Goal: Task Accomplishment & Management: Complete application form

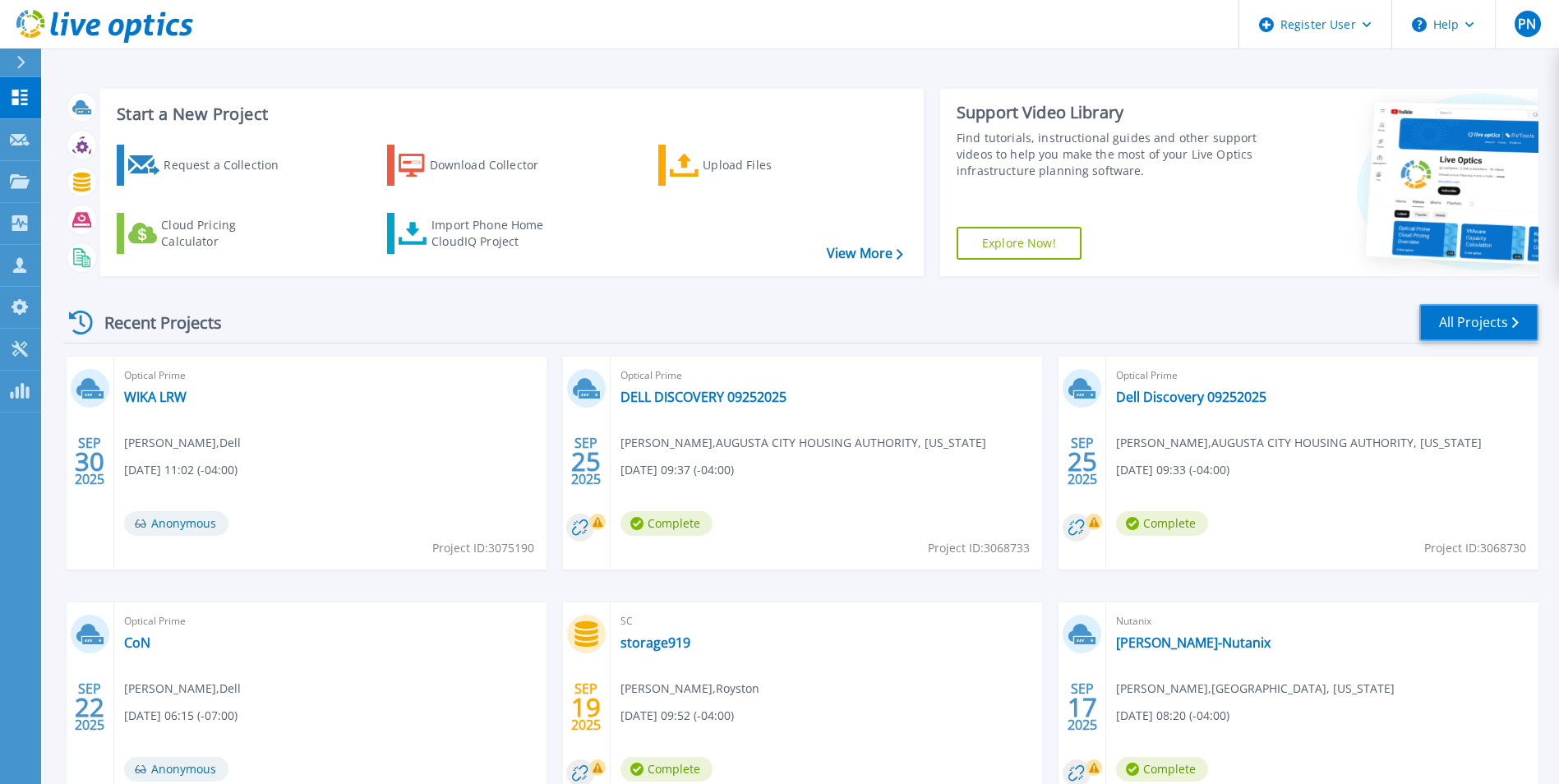
click at [1468, 320] on link "All Projects" at bounding box center [1479, 323] width 119 height 37
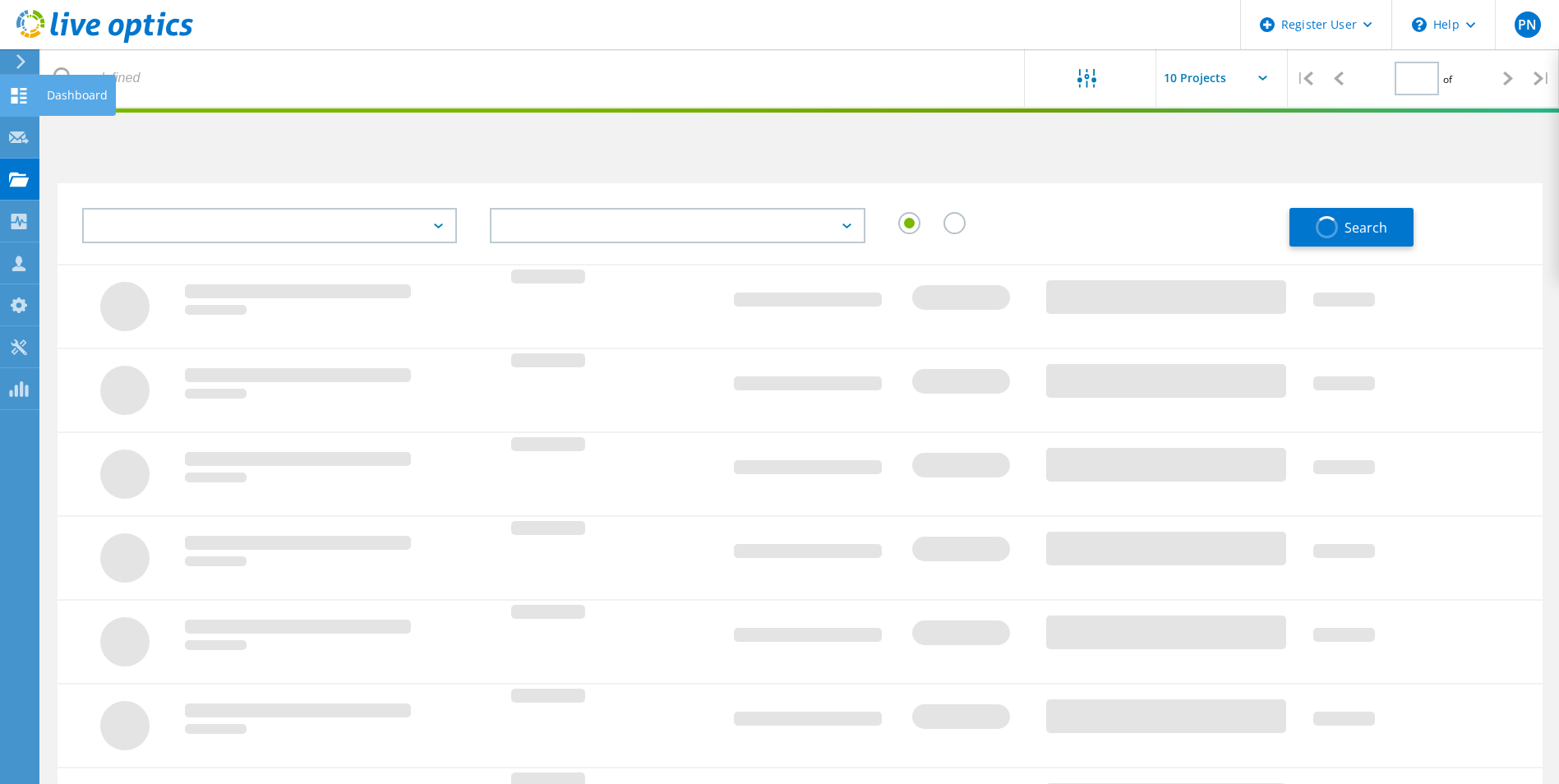
type input "1"
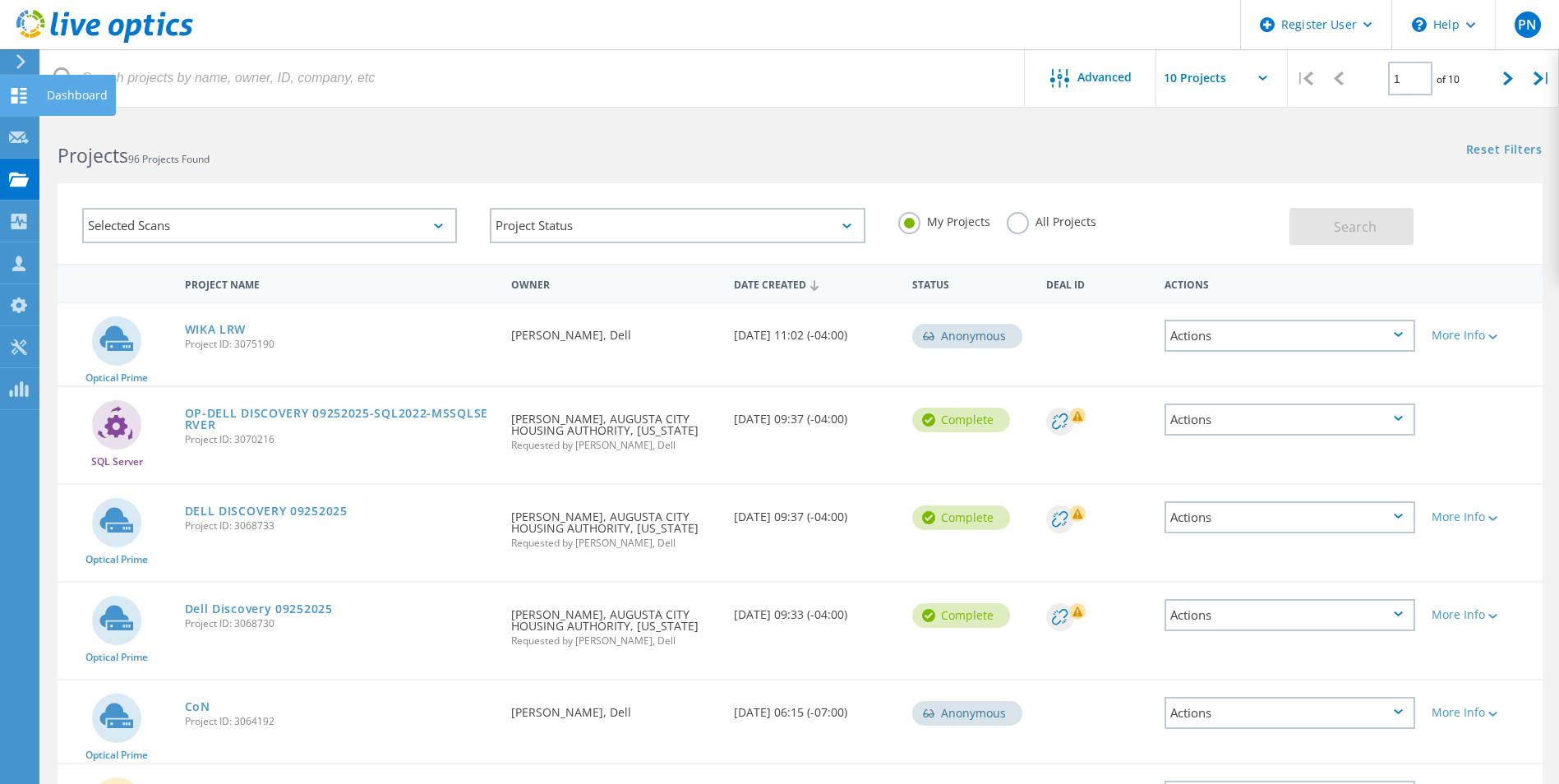
click at [20, 97] on icon at bounding box center [19, 95] width 20 height 16
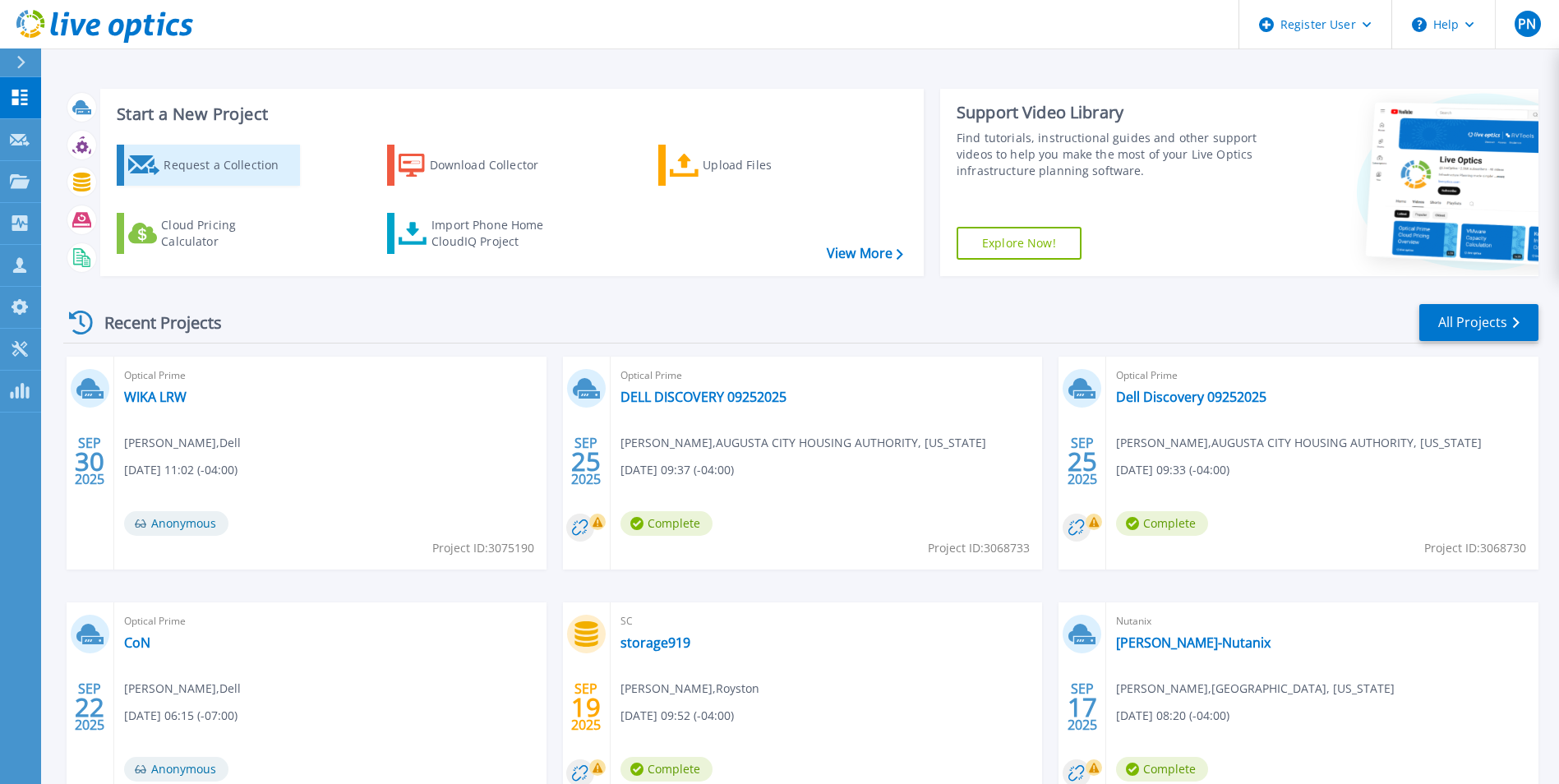
click at [205, 171] on div "Request a Collection" at bounding box center [229, 164] width 132 height 33
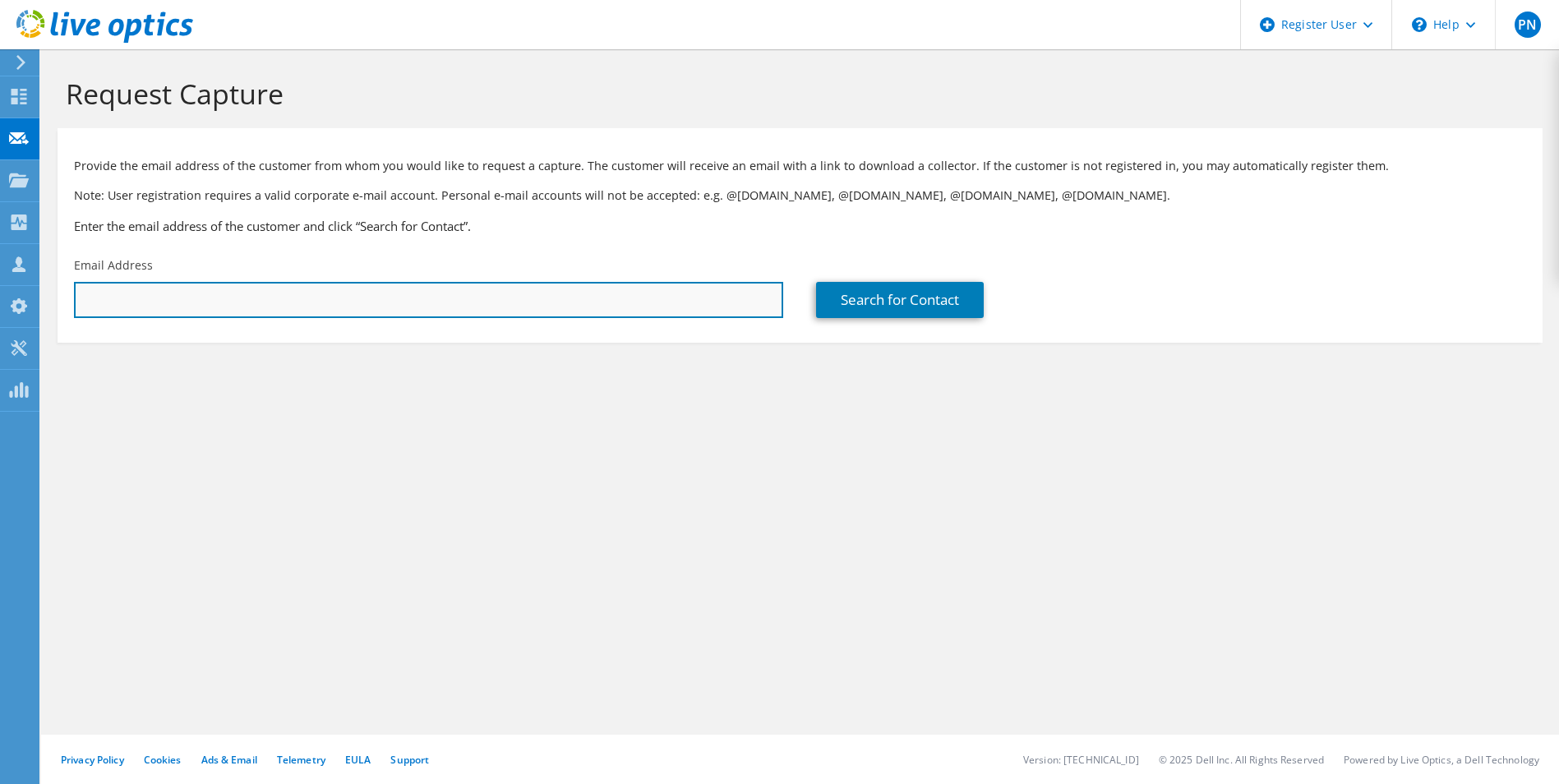
click at [622, 304] on input "text" at bounding box center [428, 300] width 709 height 36
paste input "Drumea@rib-software.com"
type input "Drumea@rib-software.com"
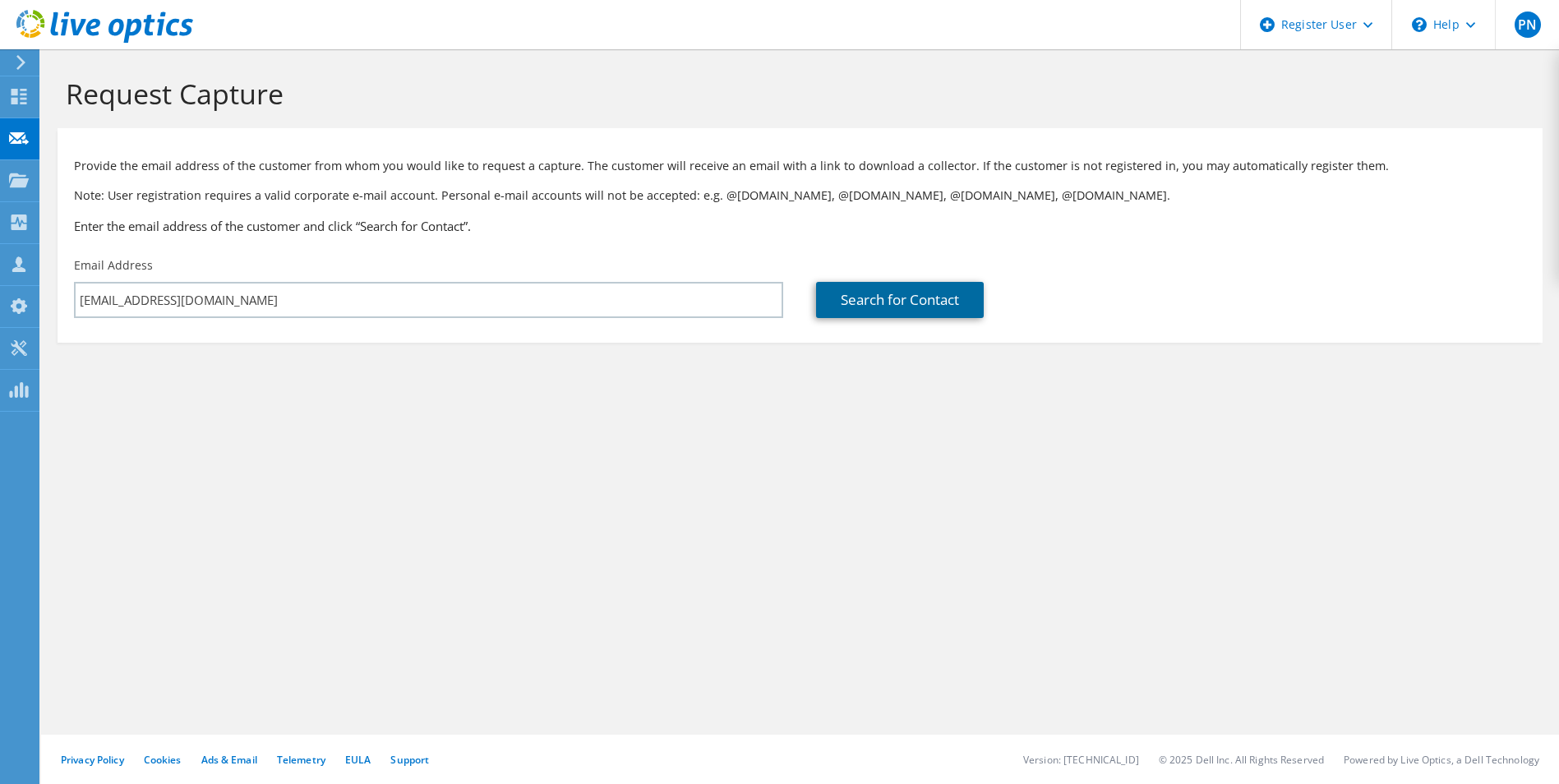
click at [884, 307] on link "Search for Contact" at bounding box center [900, 300] width 168 height 36
type input "BUILDING SYSTEMS DESIGNS"
type input "Daniel"
type input "Drumea"
type input "[GEOGRAPHIC_DATA]"
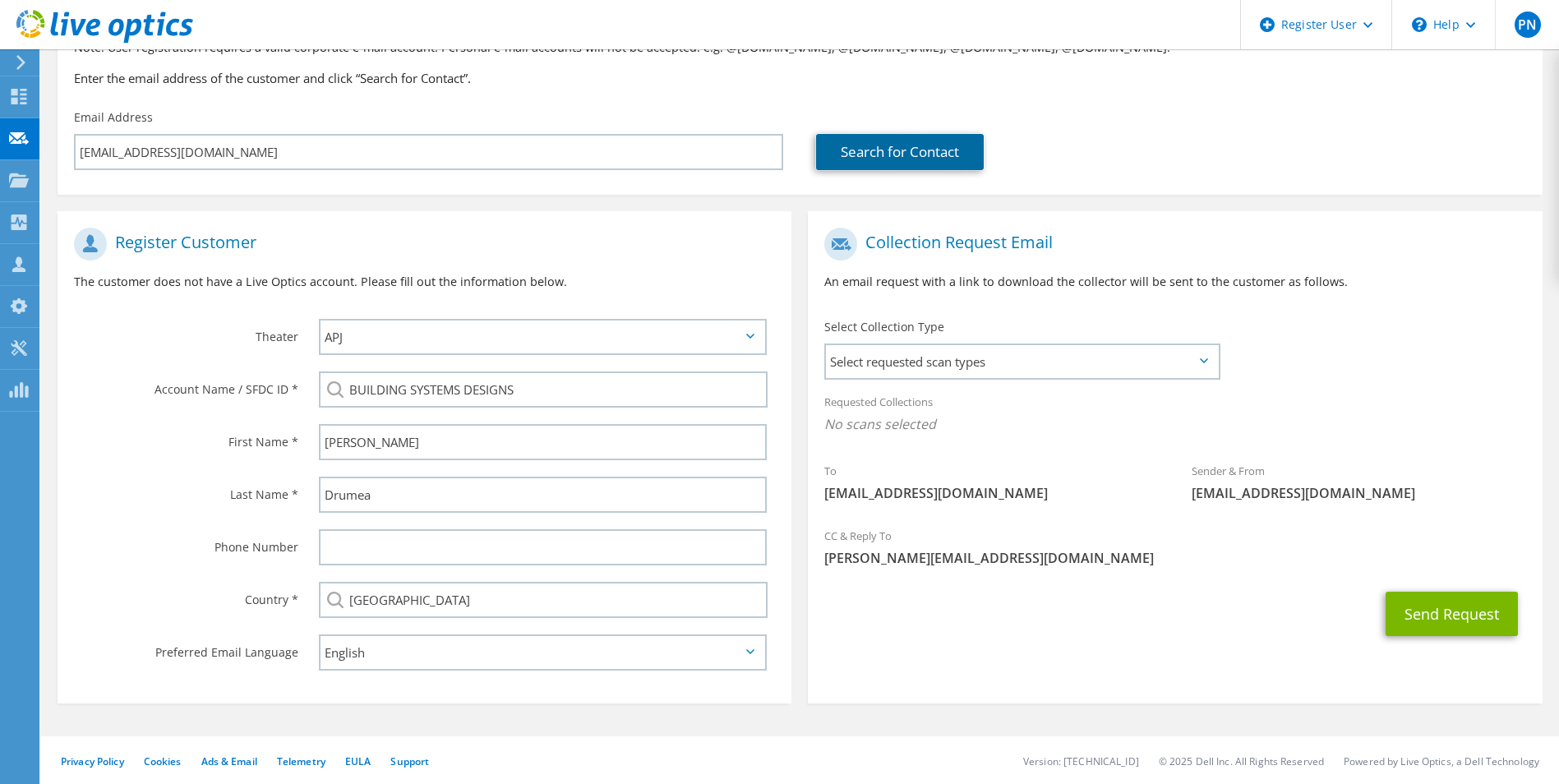
scroll to position [149, 0]
click at [939, 355] on span "Select requested scan types" at bounding box center [1020, 359] width 391 height 33
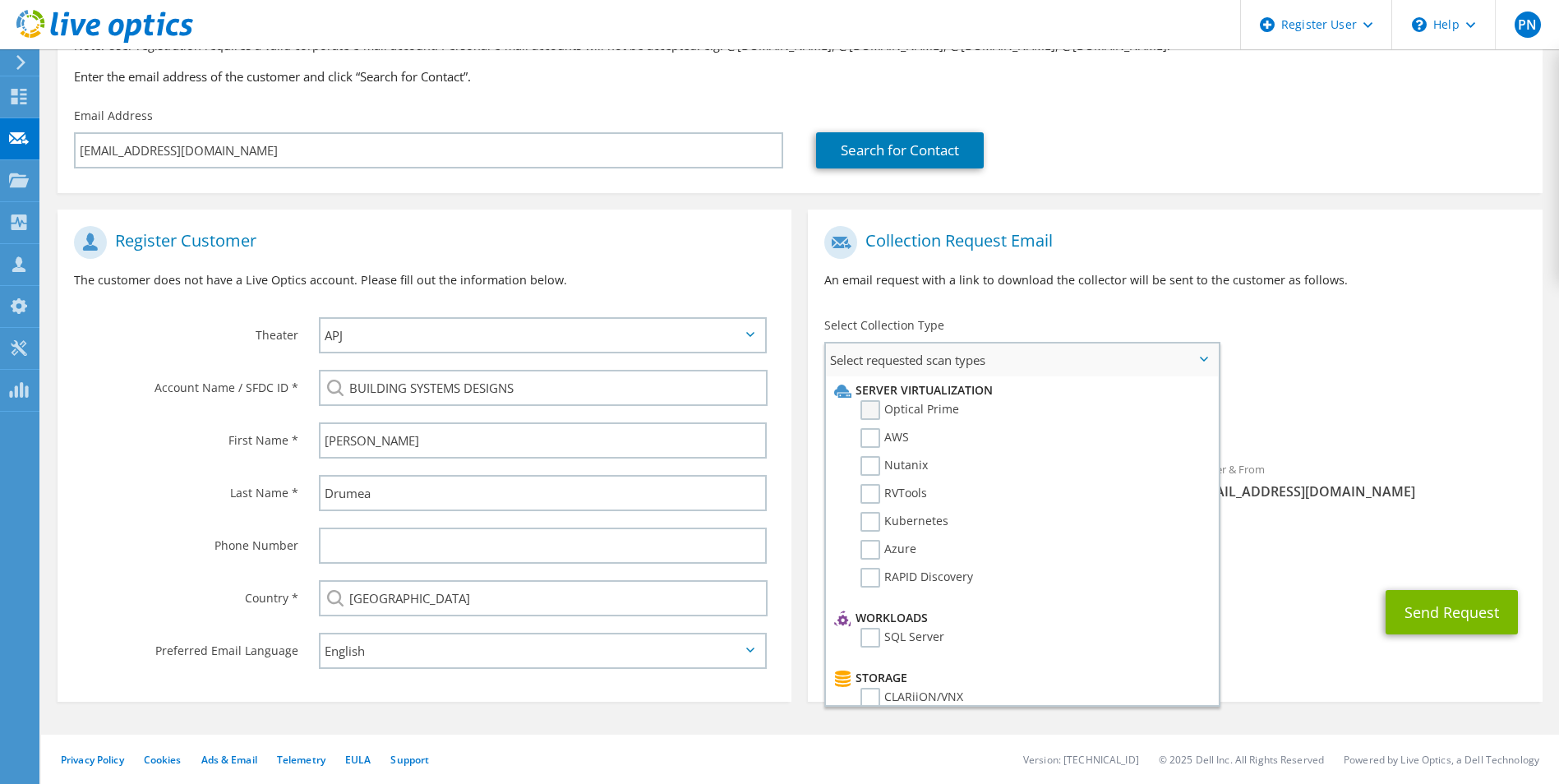
click at [876, 413] on label "Optical Prime" at bounding box center [909, 410] width 99 height 20
click at [0, 0] on input "Optical Prime" at bounding box center [0, 0] width 0 height 0
click at [1425, 609] on button "Send Request" at bounding box center [1452, 617] width 133 height 45
